Goal: Information Seeking & Learning: Learn about a topic

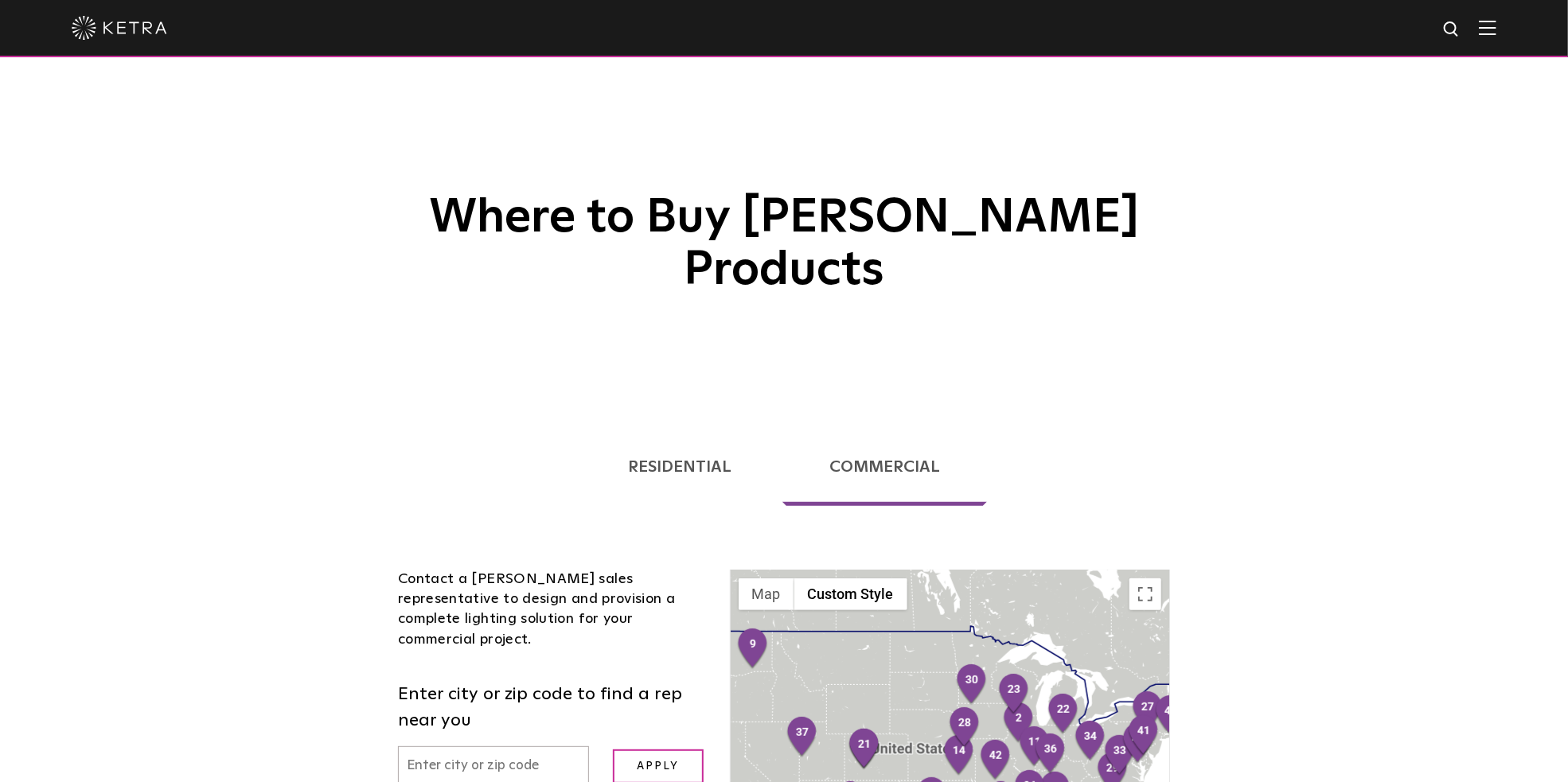
click at [697, 428] on link "Residential" at bounding box center [680, 467] width 198 height 78
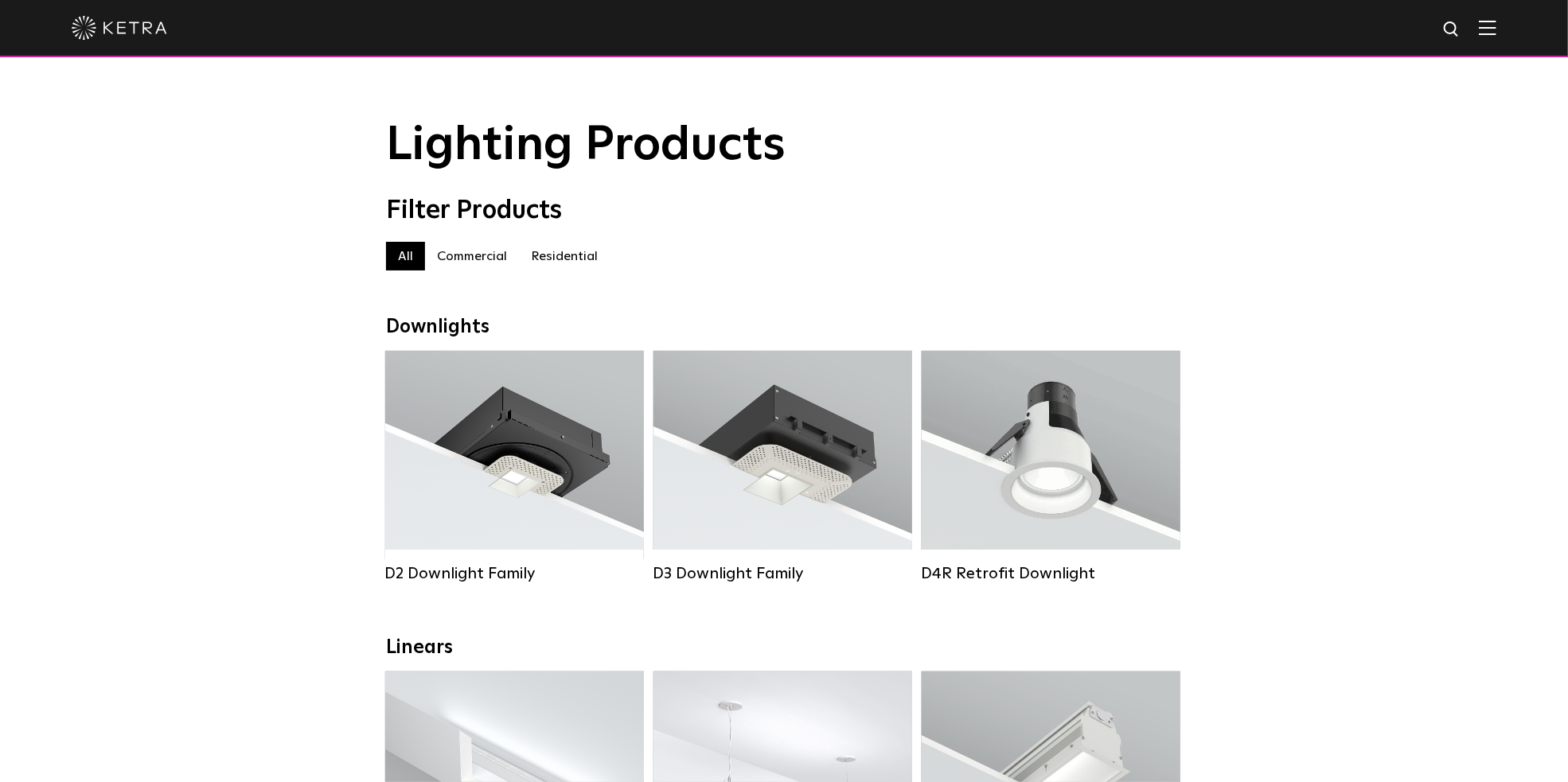
click at [1496, 23] on img at bounding box center [1488, 28] width 17 height 16
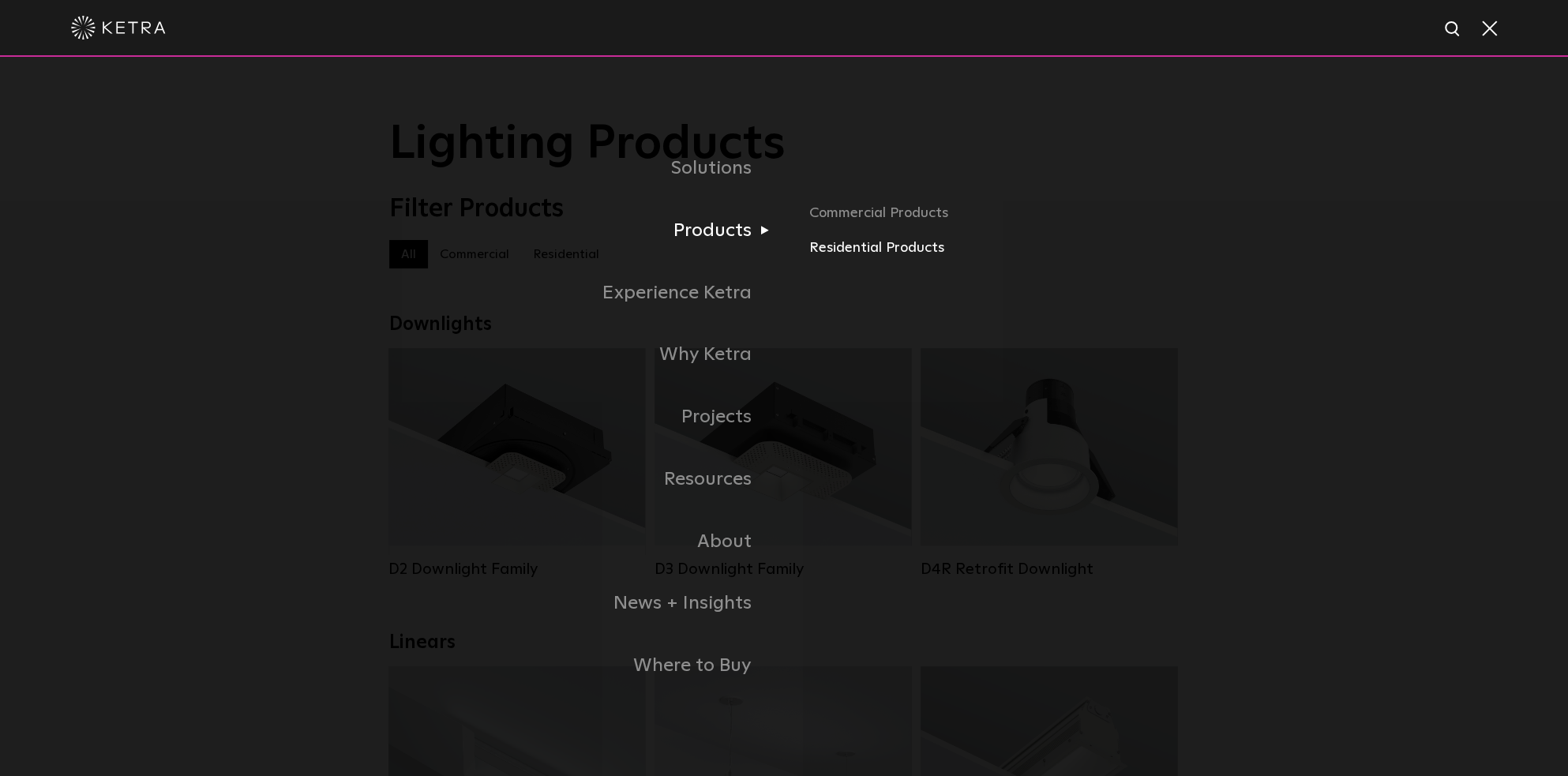
click at [842, 248] on link "Residential Products" at bounding box center [994, 248] width 369 height 23
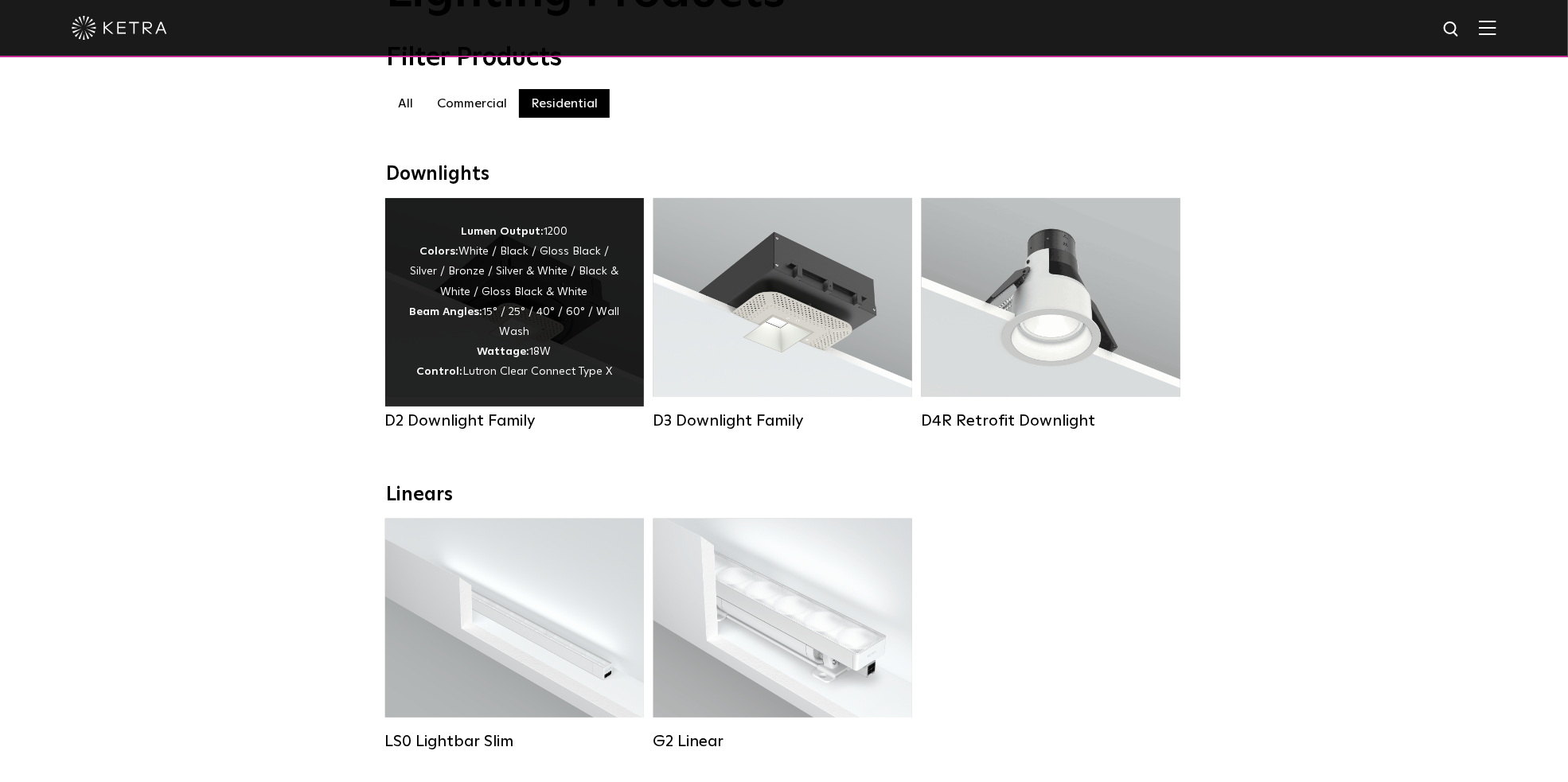
scroll to position [319, 0]
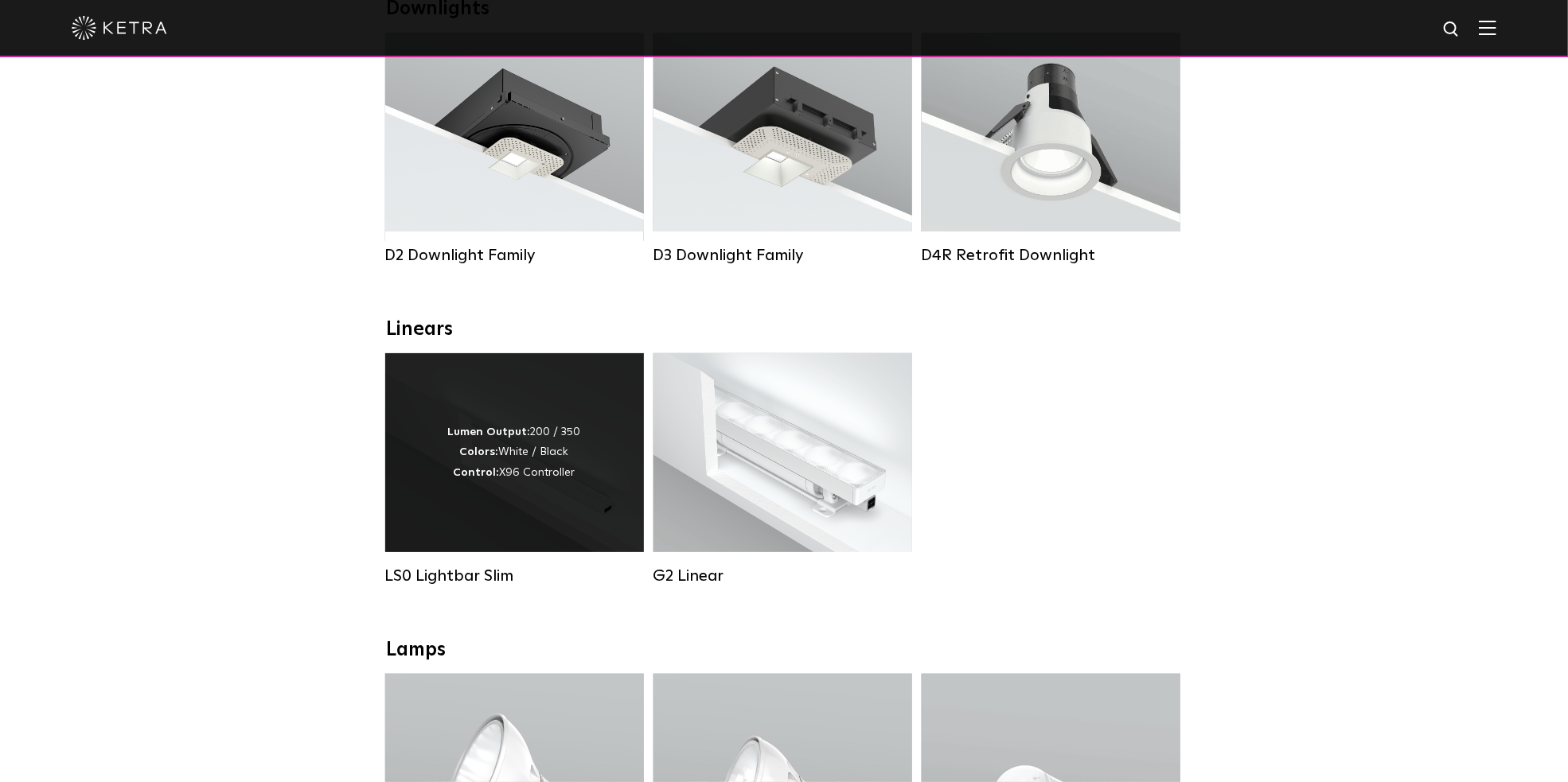
click at [482, 502] on div "Lumen Output: 200 / 350 Colors: White / Black Control: X96 Controller" at bounding box center [515, 453] width 259 height 199
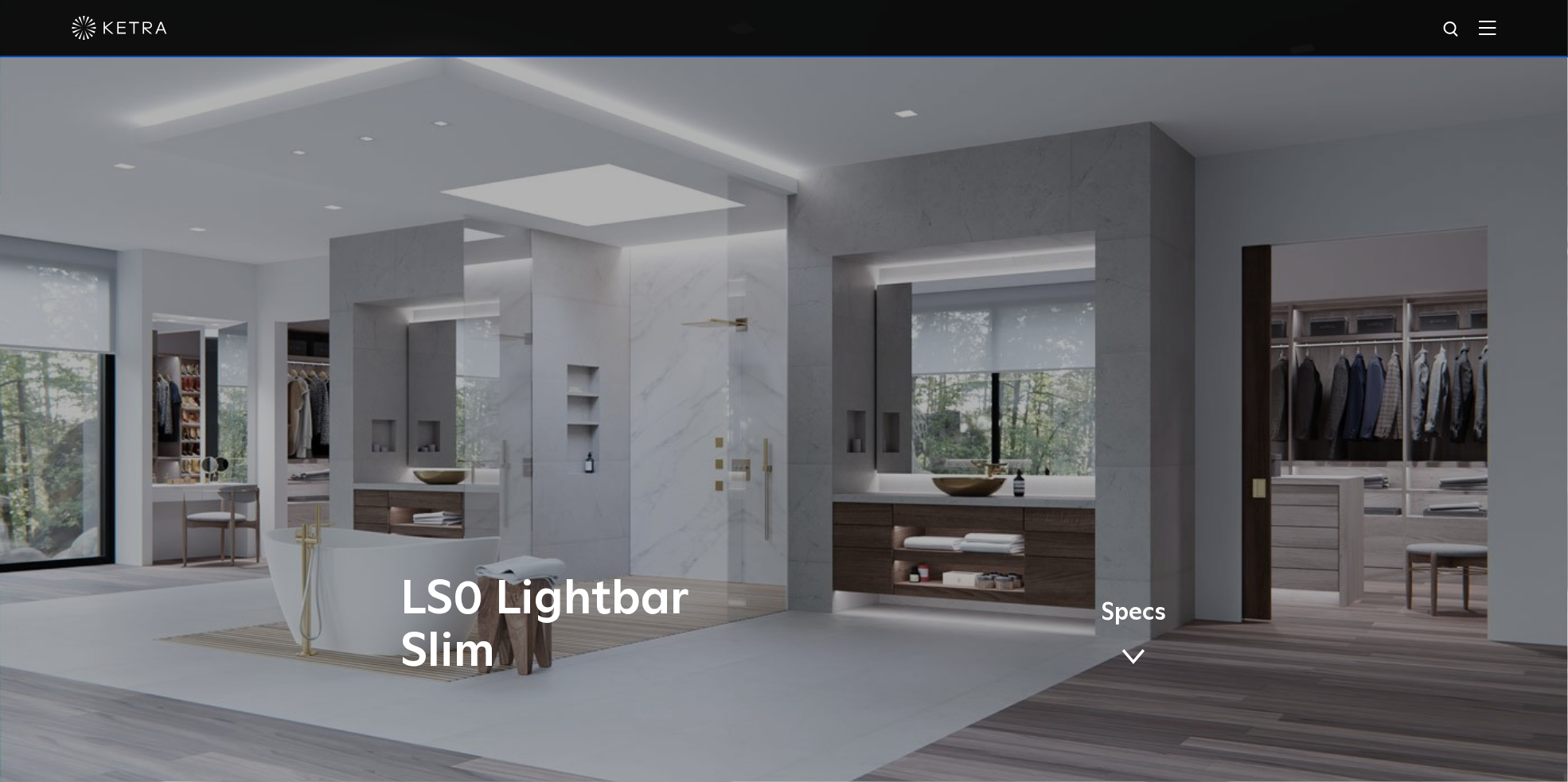
click at [1142, 645] on link "Specs" at bounding box center [1133, 640] width 65 height 62
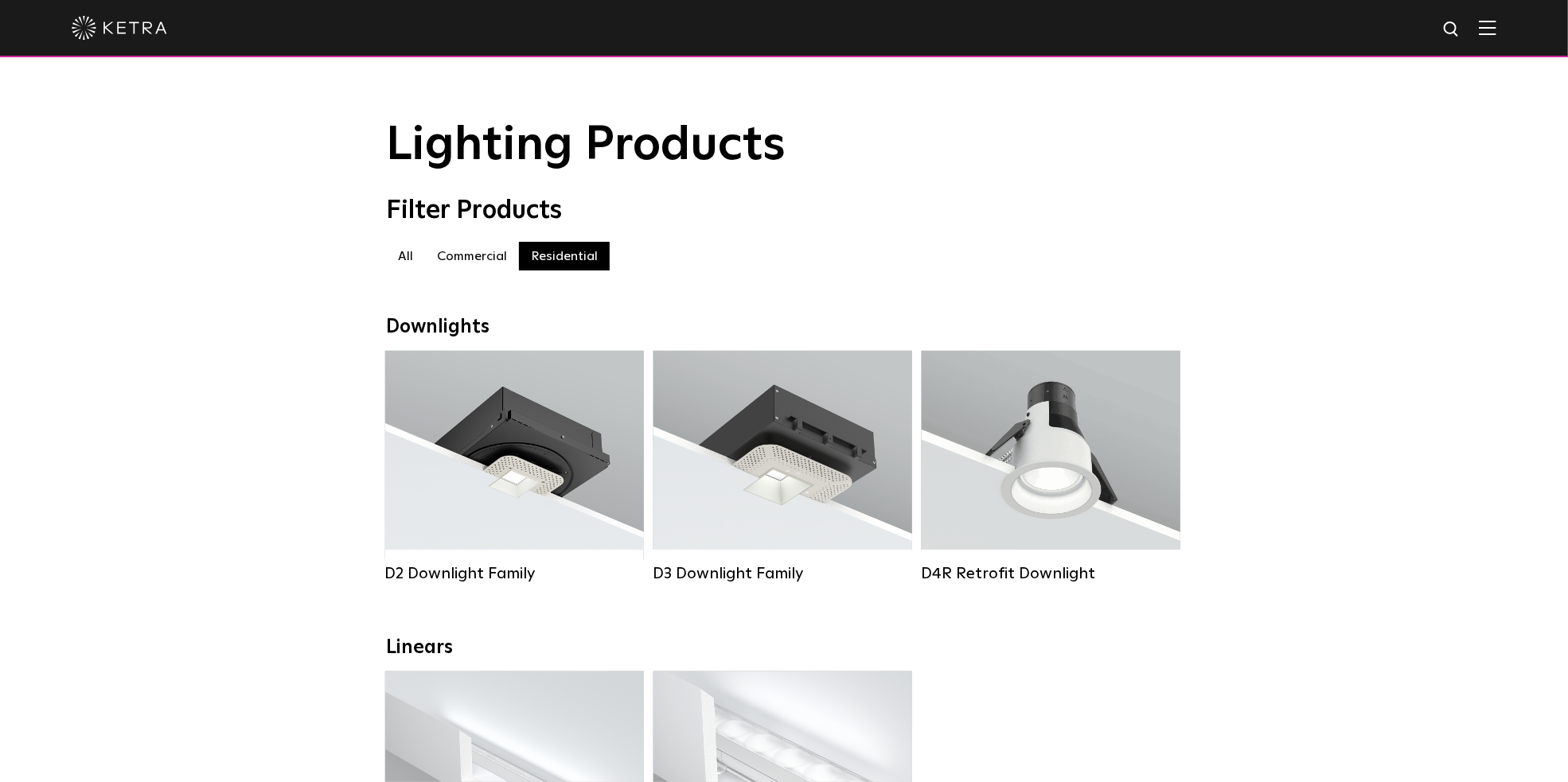
click at [1496, 24] on img at bounding box center [1488, 28] width 17 height 16
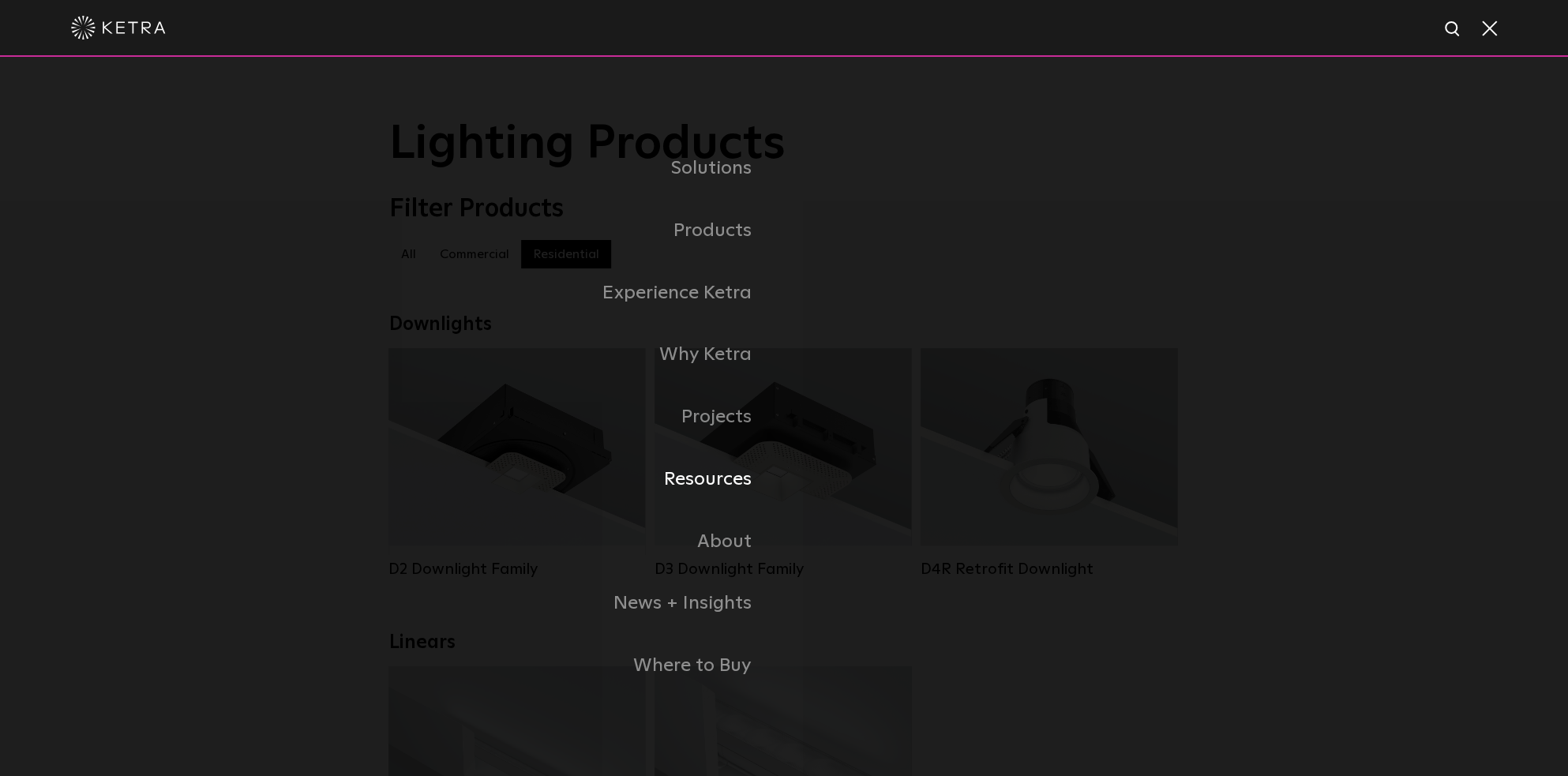
click at [716, 480] on link "Resources" at bounding box center [586, 480] width 395 height 63
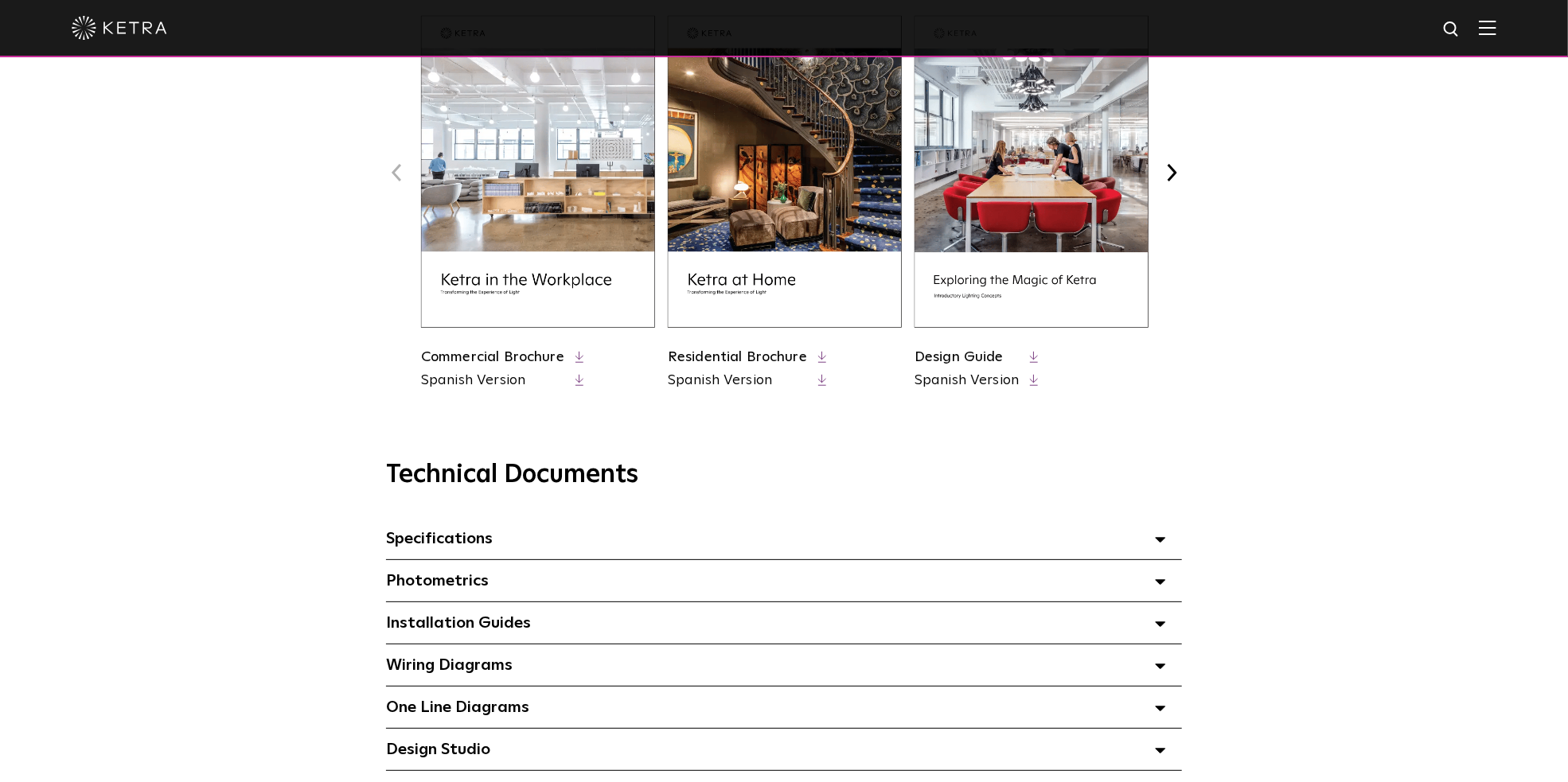
scroll to position [557, 0]
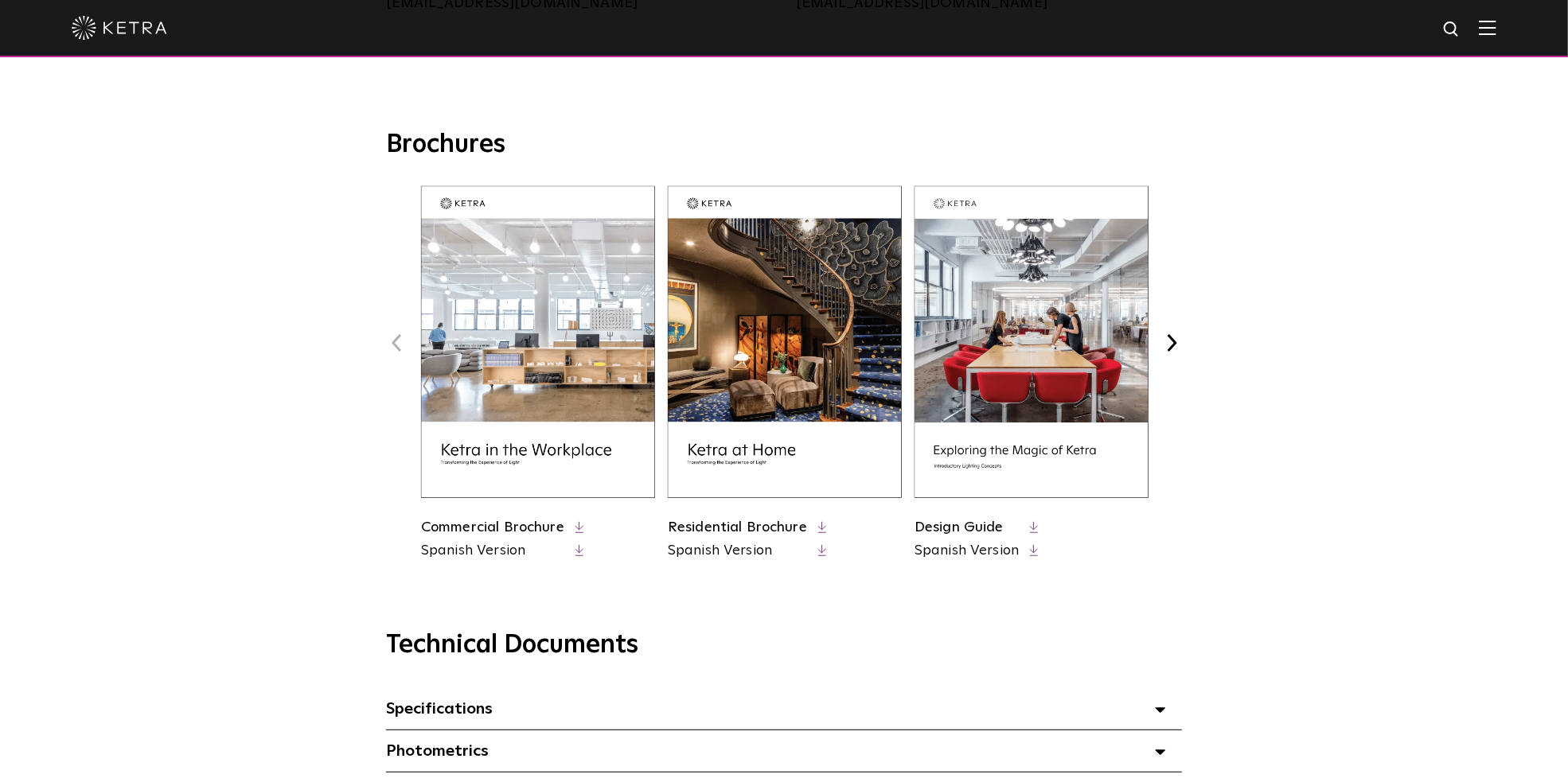
click at [726, 341] on img at bounding box center [785, 342] width 235 height 312
